Goal: Information Seeking & Learning: Learn about a topic

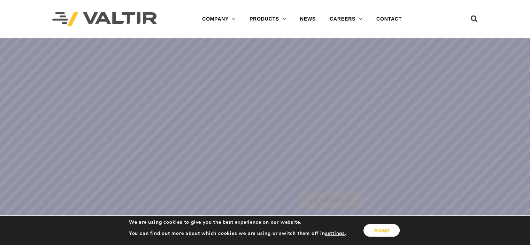
click at [390, 227] on button "Accept" at bounding box center [381, 230] width 36 height 13
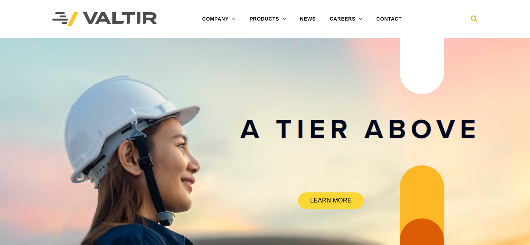
click at [472, 19] on icon at bounding box center [474, 20] width 7 height 10
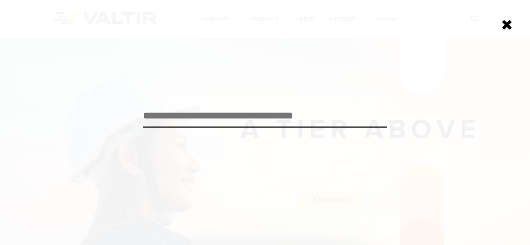
click at [311, 115] on input "search" at bounding box center [265, 115] width 244 height 23
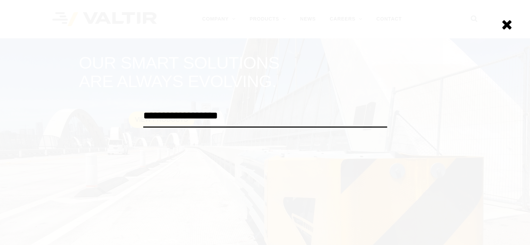
type input "**********"
click input "******" at bounding box center [0, 0] width 0 height 0
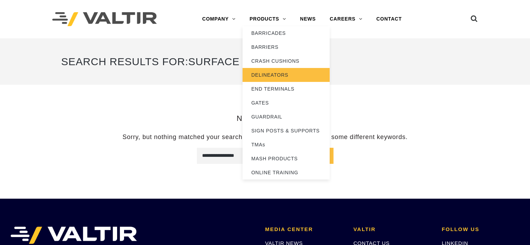
click at [276, 71] on link "DELINEATORS" at bounding box center [285, 75] width 87 height 14
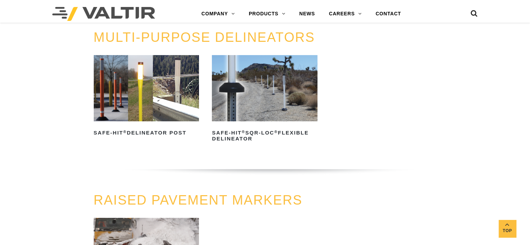
scroll to position [209, 0]
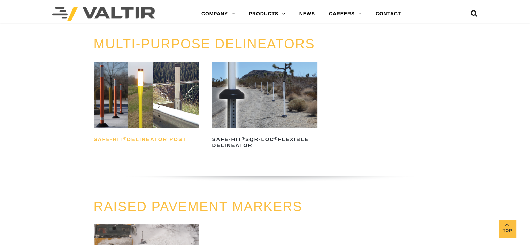
click at [153, 139] on h2 "Safe-Hit ® Delineator Post" at bounding box center [147, 139] width 106 height 11
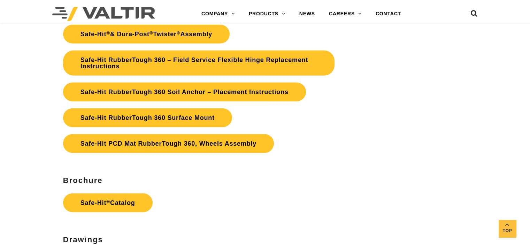
scroll to position [1672, 0]
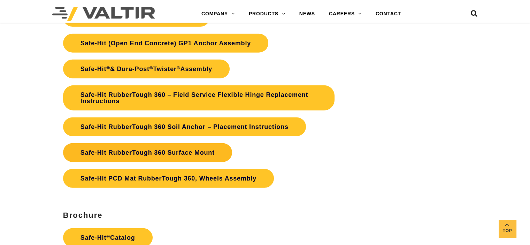
click at [173, 151] on link "Safe-Hit RubberTough 360 Surface Mount" at bounding box center [147, 152] width 169 height 19
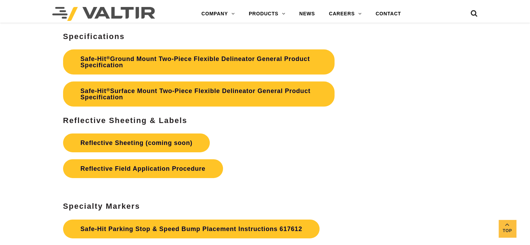
scroll to position [2159, 0]
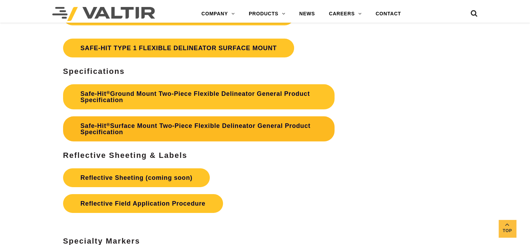
click at [198, 127] on link "Safe-Hit ® Surface Mount Two-Piece Flexible Delineator General Product Specific…" at bounding box center [198, 128] width 271 height 25
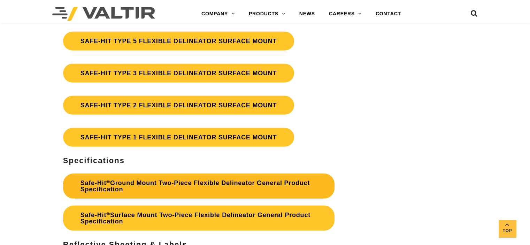
scroll to position [2055, 0]
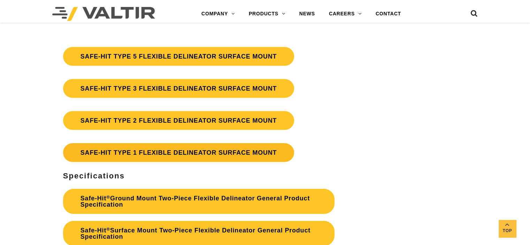
click at [210, 155] on link "SAFE-HIT TYPE 1 FLEXIBLE DELINEATOR SURFACE MOUNT" at bounding box center [178, 152] width 231 height 19
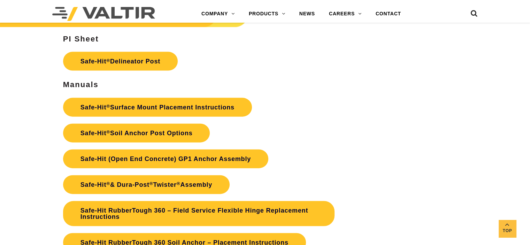
scroll to position [1567, 0]
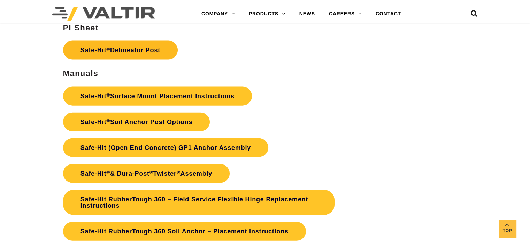
click at [102, 53] on link "Safe-Hit ® Delineator Post" at bounding box center [120, 50] width 115 height 19
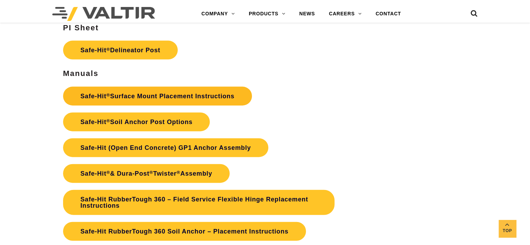
click at [139, 97] on link "Safe-Hit ® Surface Mount Placement Instructions" at bounding box center [157, 96] width 189 height 19
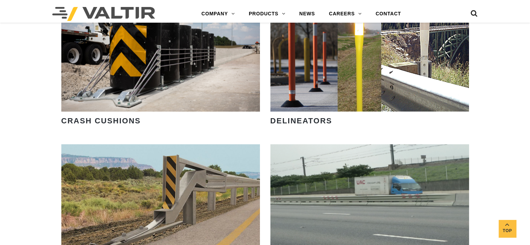
scroll to position [627, 0]
